Goal: Obtain resource: Download file/media

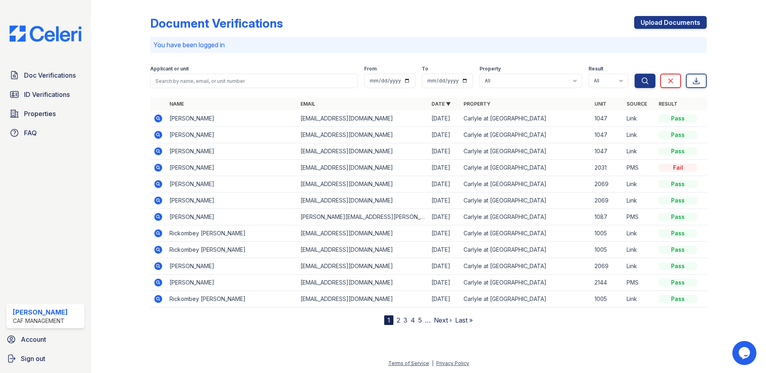
click at [398, 320] on link "2" at bounding box center [398, 320] width 4 height 8
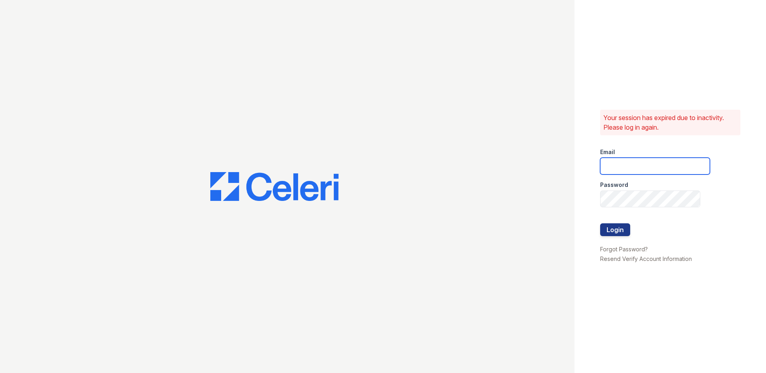
type input "carlylesouth1@cafmanagement.com"
click at [620, 229] on button "Login" at bounding box center [615, 229] width 30 height 13
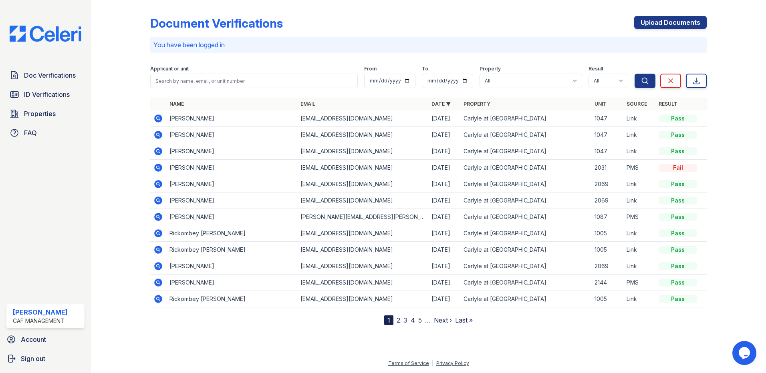
click at [399, 321] on link "2" at bounding box center [398, 320] width 4 height 8
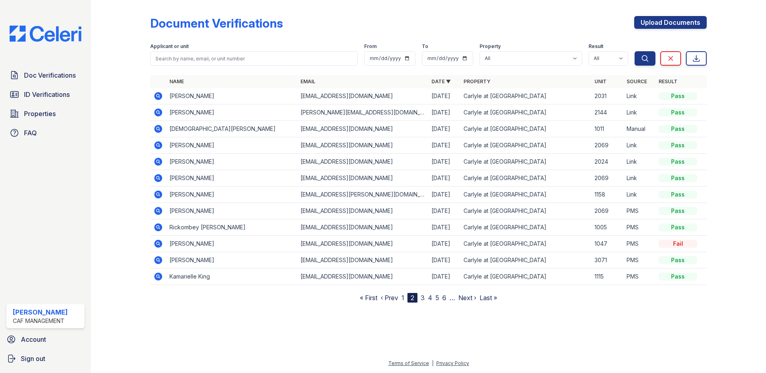
click at [157, 96] on icon at bounding box center [158, 96] width 10 height 10
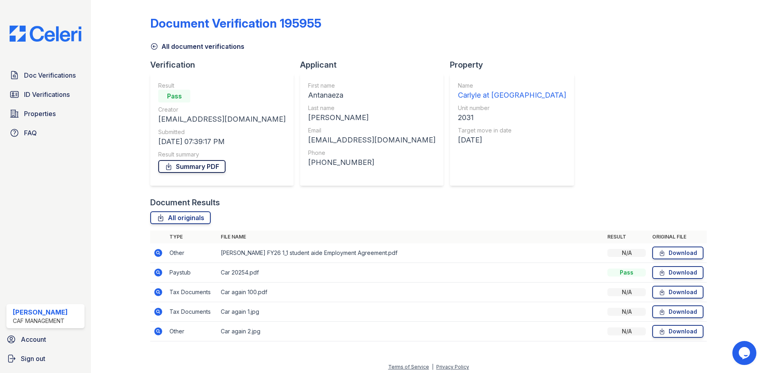
click at [204, 170] on link "Summary PDF" at bounding box center [191, 166] width 67 height 13
click at [185, 169] on link "Summary PDF" at bounding box center [191, 166] width 67 height 13
